Goal: Information Seeking & Learning: Learn about a topic

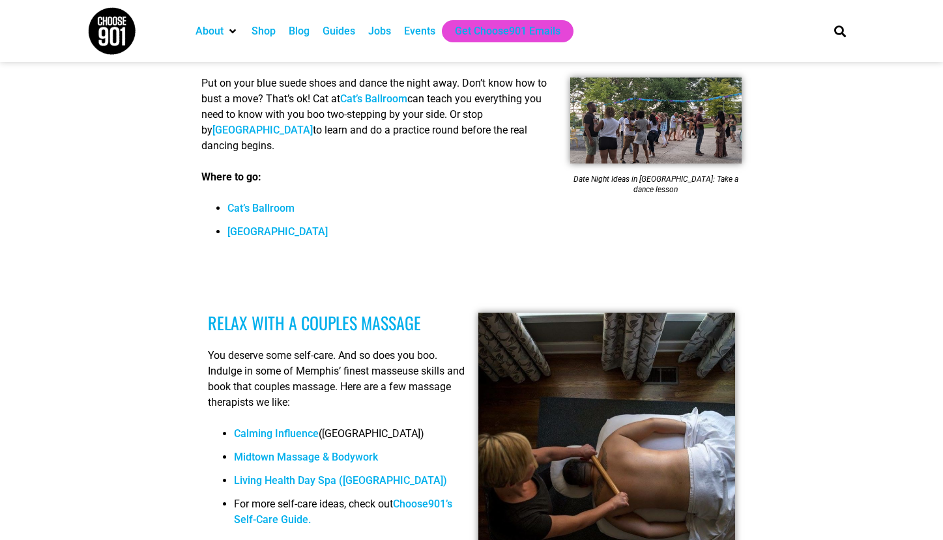
scroll to position [1145, 0]
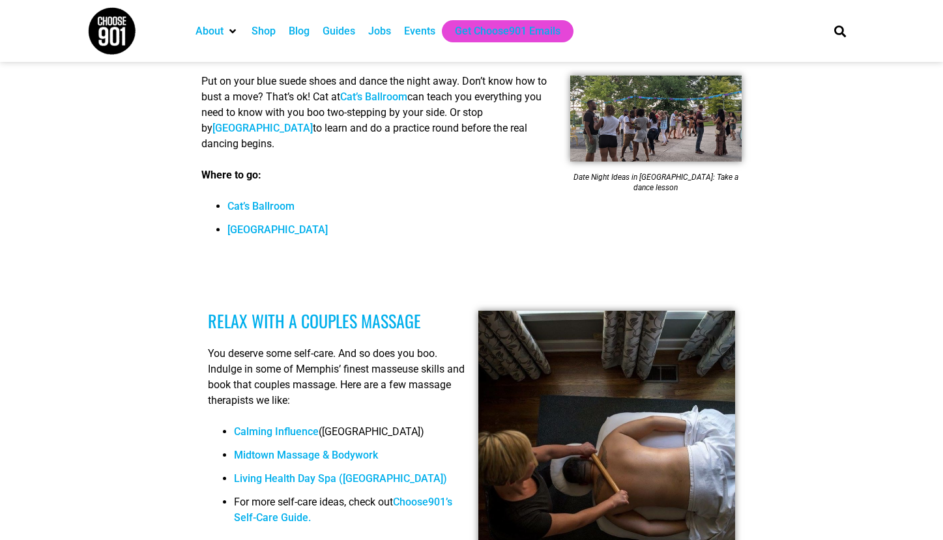
click at [285, 426] on link "Calming Influence" at bounding box center [276, 432] width 85 height 12
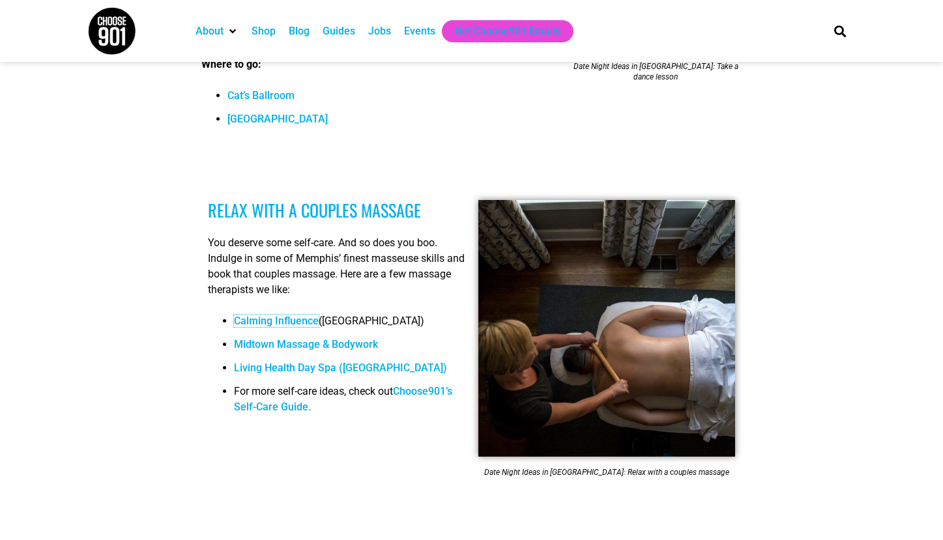
scroll to position [1257, 0]
click at [320, 361] on link "Living Health Day Spa ([GEOGRAPHIC_DATA])" at bounding box center [340, 367] width 213 height 12
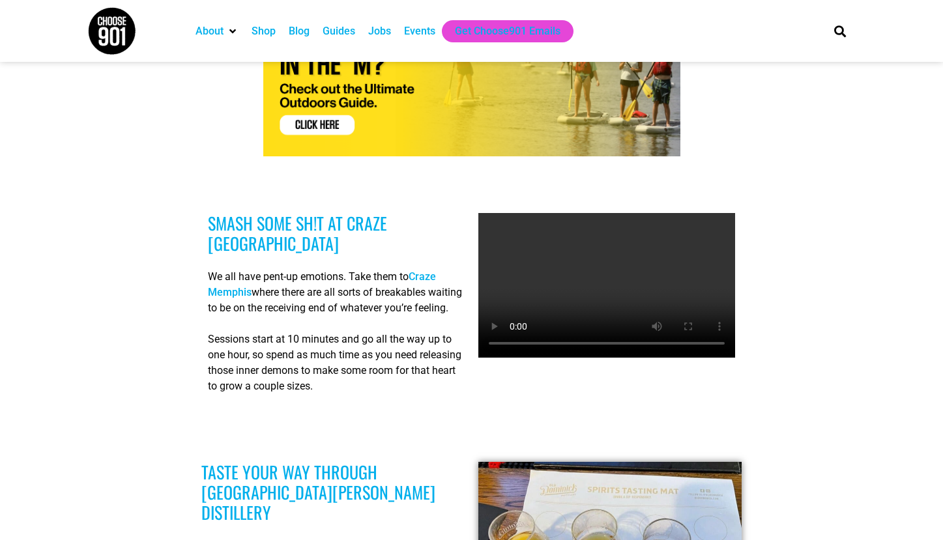
scroll to position [2823, 0]
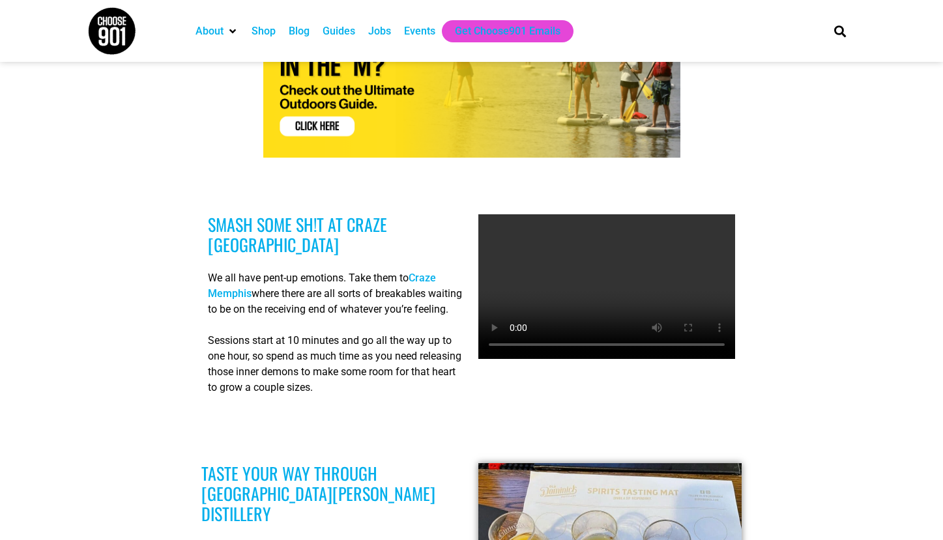
click at [426, 272] on link "Craze Memphis" at bounding box center [322, 286] width 228 height 28
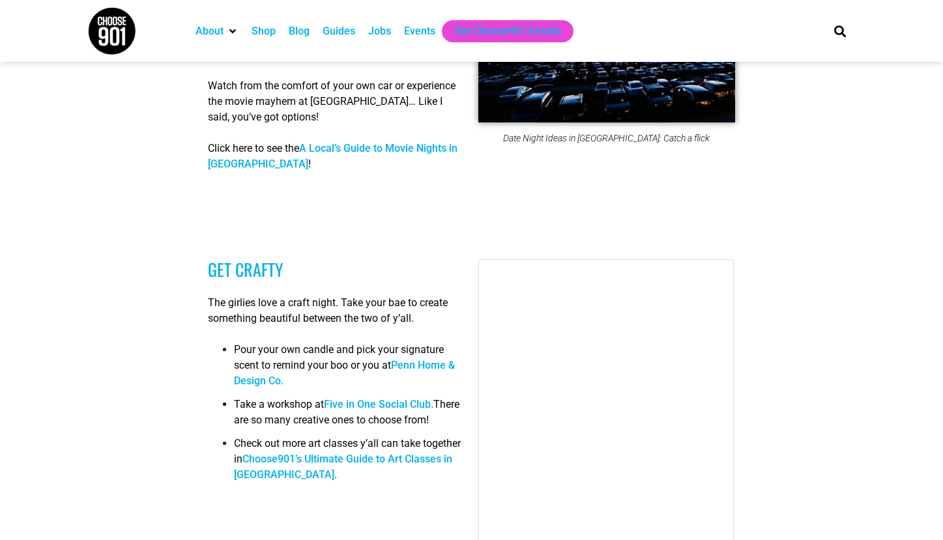
scroll to position [4012, 0]
click at [414, 360] on link "Penn Home & Design Co." at bounding box center [344, 374] width 221 height 28
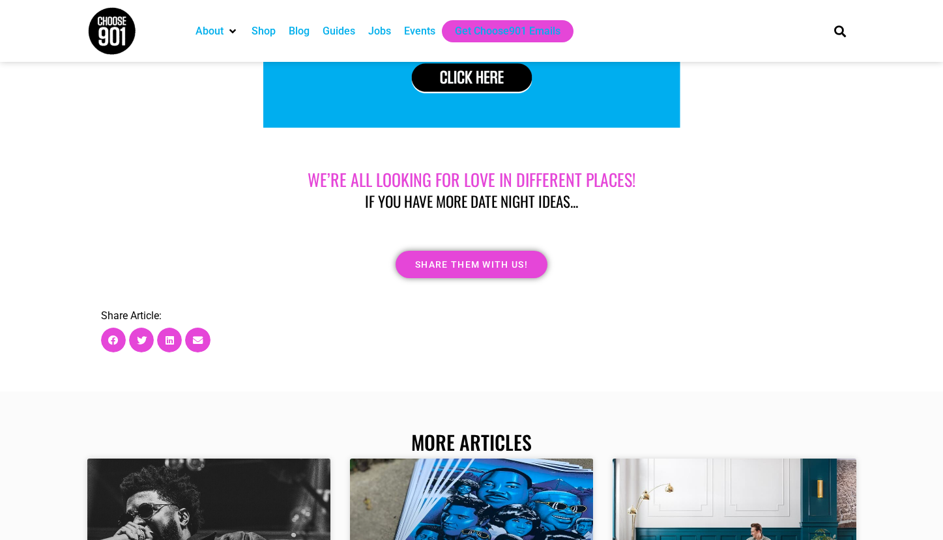
scroll to position [7080, 0]
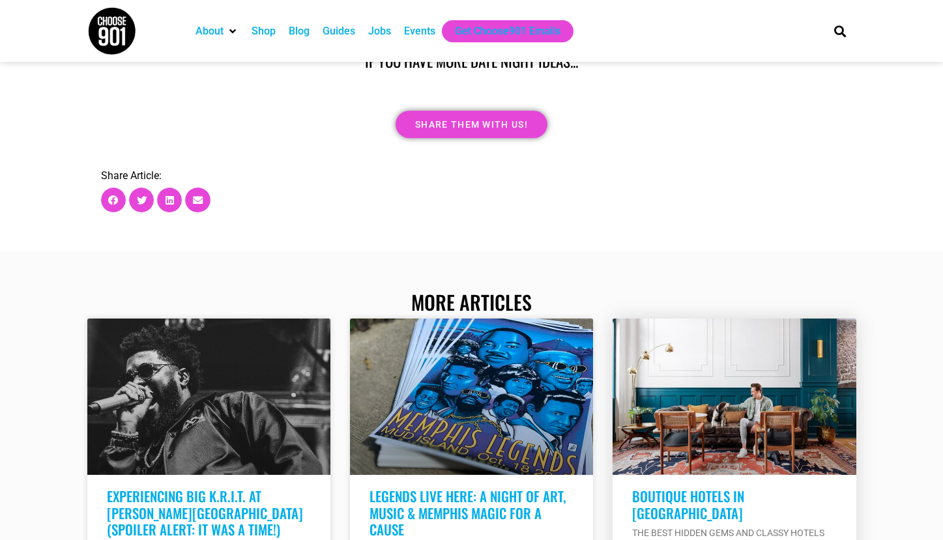
click at [677, 486] on link "Boutique Hotels in [GEOGRAPHIC_DATA]" at bounding box center [688, 504] width 112 height 36
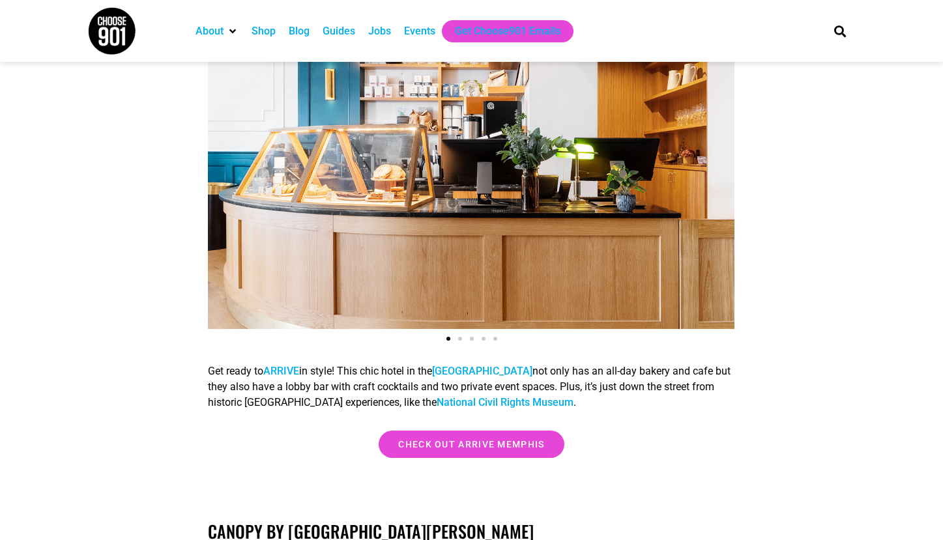
scroll to position [669, 0]
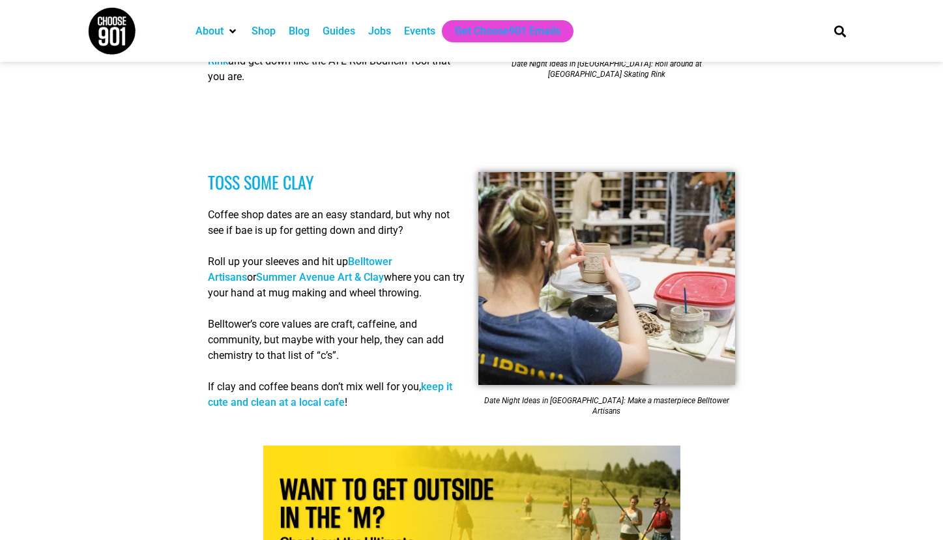
scroll to position [2372, 0]
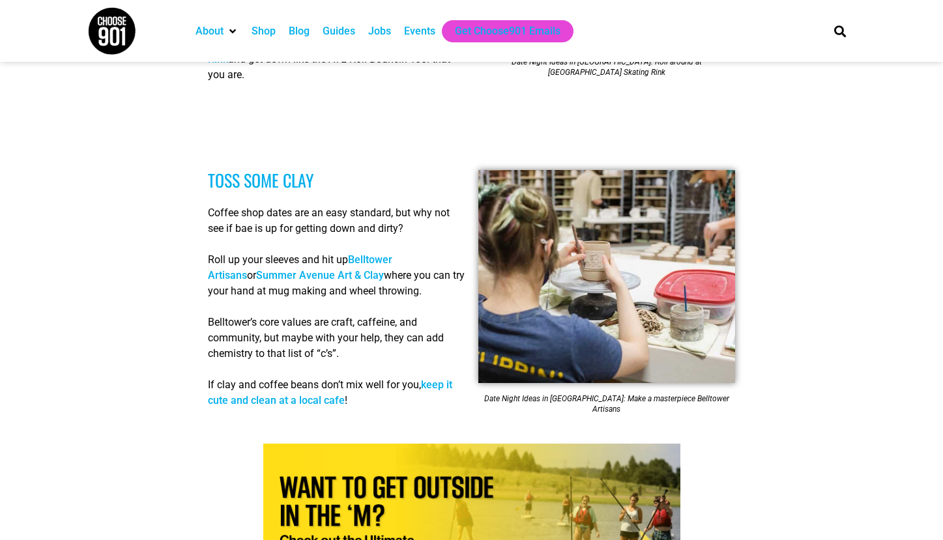
click at [357, 254] on link "Belltower Artisans" at bounding box center [300, 268] width 184 height 28
